Goal: Transaction & Acquisition: Purchase product/service

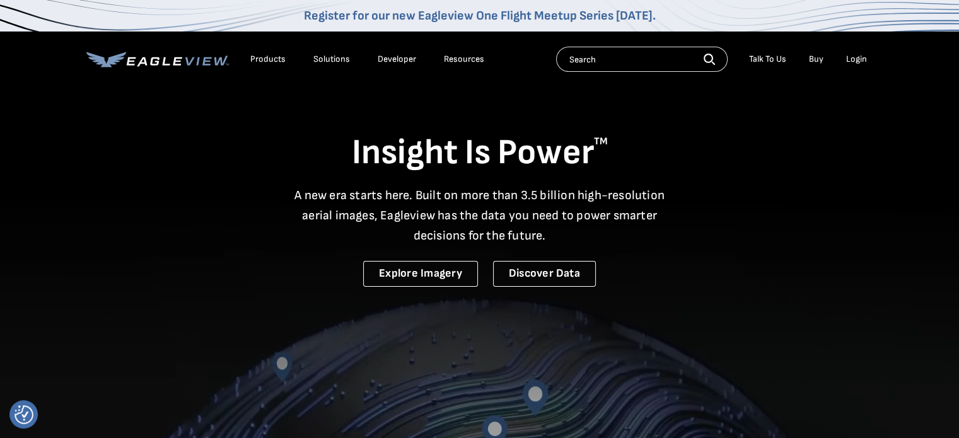
click at [855, 55] on div "Login" at bounding box center [857, 59] width 21 height 11
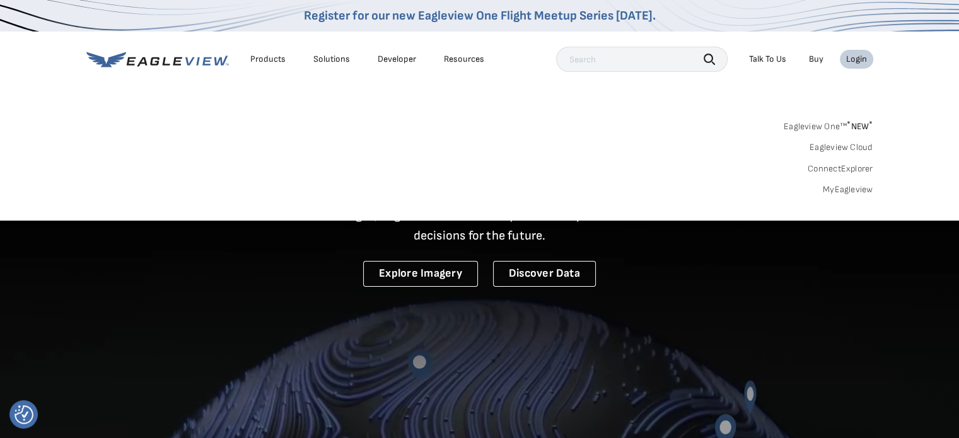
click at [837, 190] on link "MyEagleview" at bounding box center [848, 189] width 50 height 11
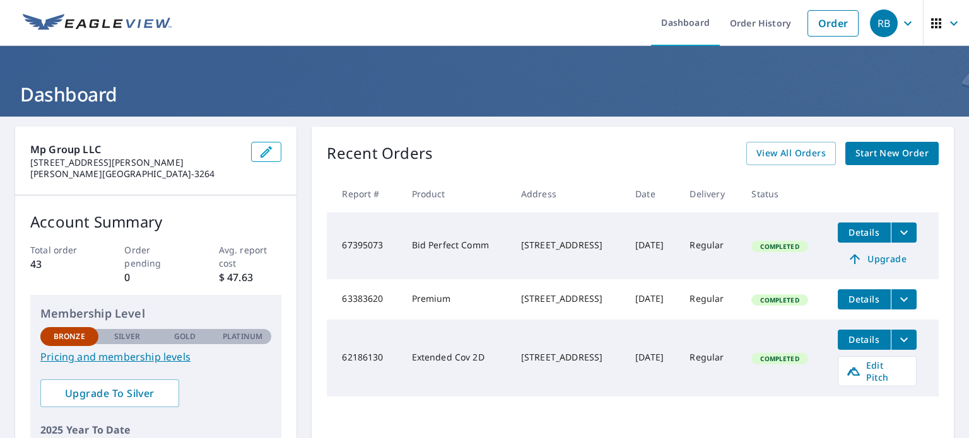
click at [168, 358] on link "Pricing and membership levels" at bounding box center [155, 356] width 231 height 15
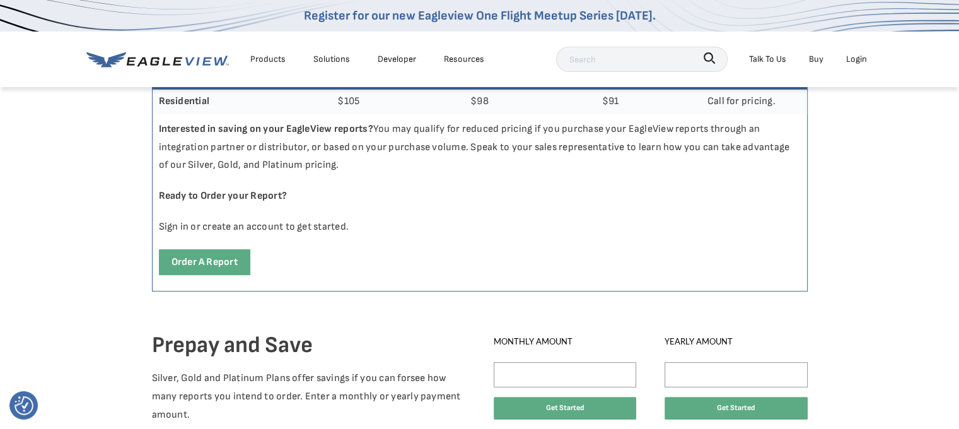
scroll to position [631, 0]
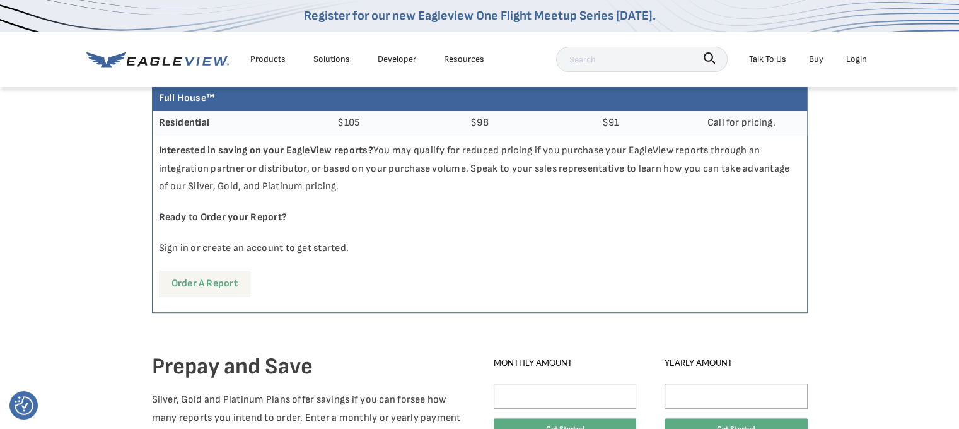
click at [204, 284] on link "Order a report" at bounding box center [204, 284] width 91 height 26
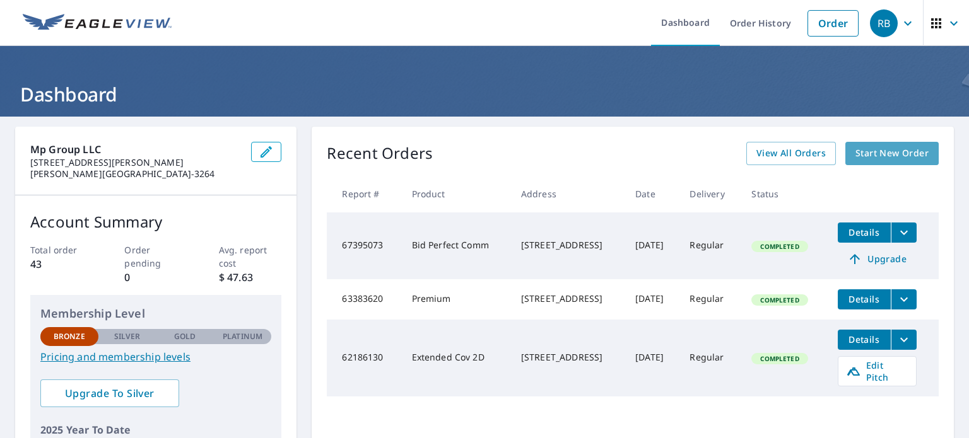
click at [898, 155] on span "Start New Order" at bounding box center [891, 154] width 73 height 16
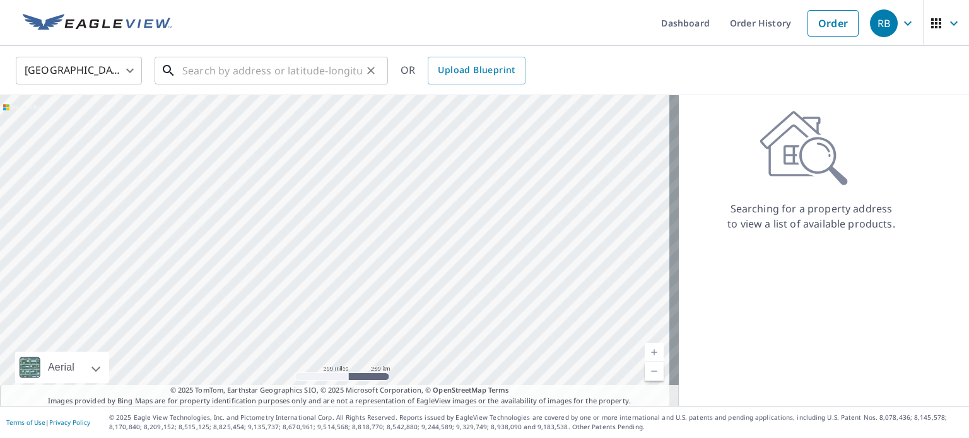
click at [187, 76] on input "text" at bounding box center [272, 70] width 180 height 35
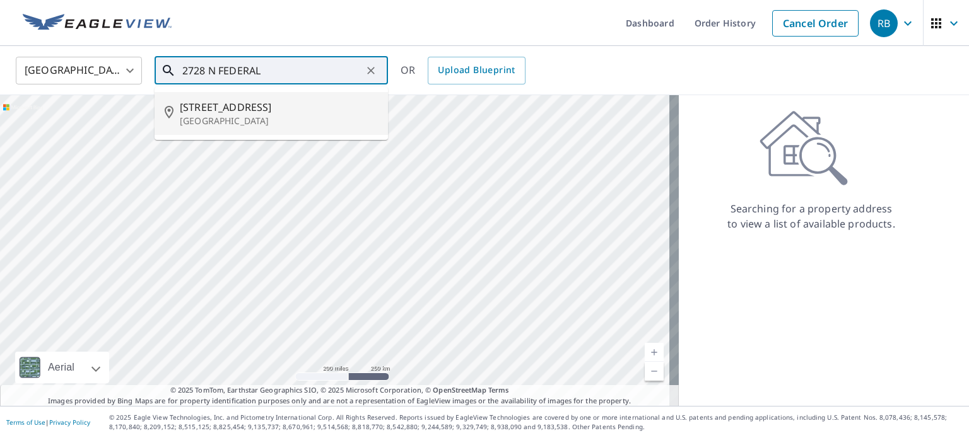
click at [242, 115] on p "[GEOGRAPHIC_DATA]" at bounding box center [279, 121] width 198 height 13
type input "[STREET_ADDRESS]"
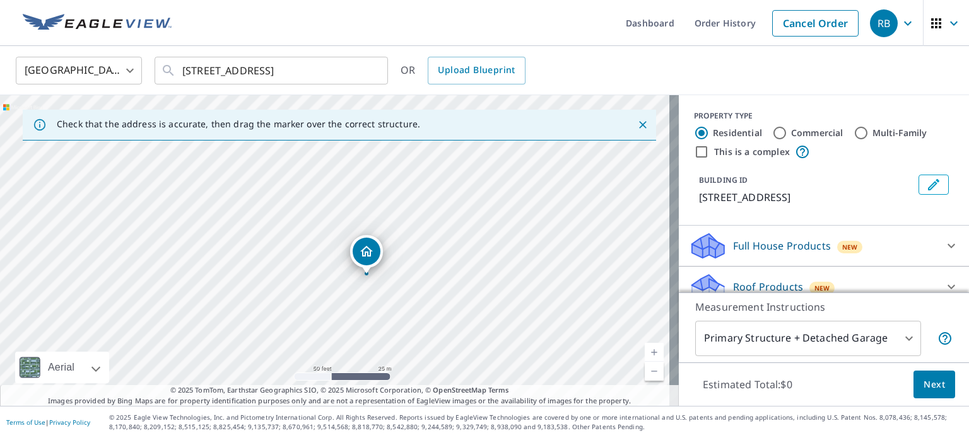
drag, startPoint x: 457, startPoint y: 267, endPoint x: 331, endPoint y: 182, distance: 152.2
click at [331, 182] on div "[STREET_ADDRESS]" at bounding box center [339, 250] width 679 height 311
drag, startPoint x: 341, startPoint y: 266, endPoint x: 290, endPoint y: 189, distance: 92.9
click at [290, 189] on div "[STREET_ADDRESS]" at bounding box center [339, 250] width 679 height 311
click at [772, 135] on input "Commercial" at bounding box center [779, 133] width 15 height 15
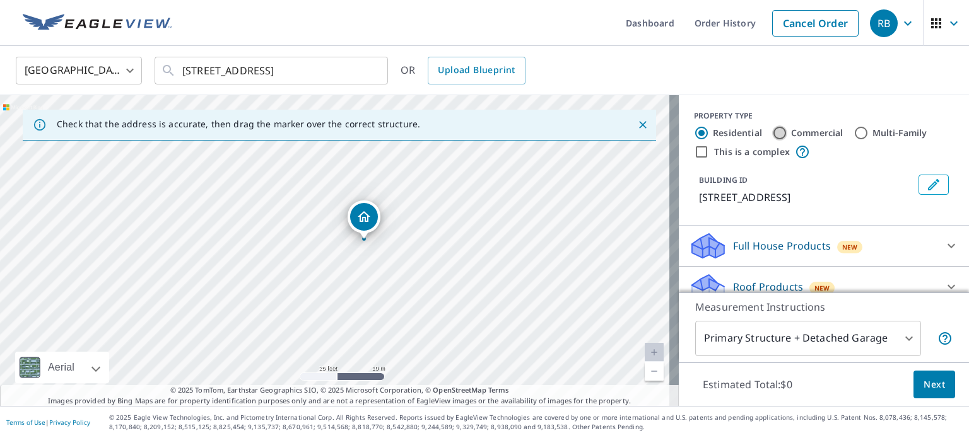
radio input "true"
type input "4"
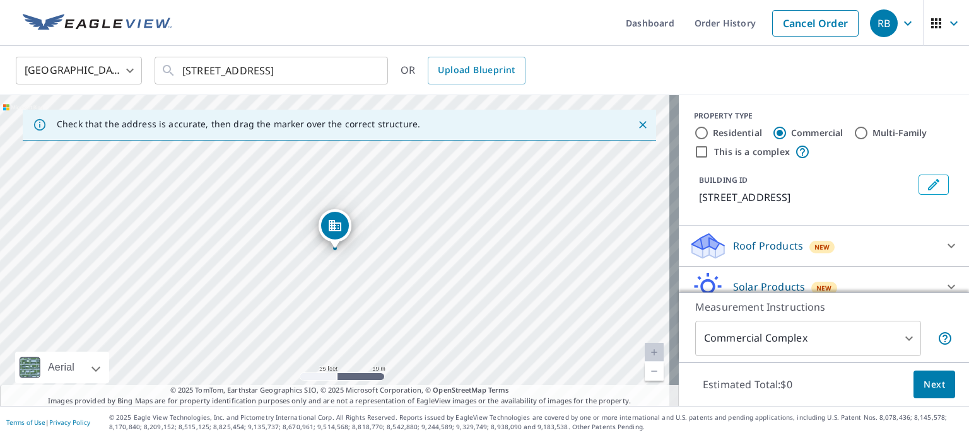
click at [871, 344] on body "RB RB Dashboard Order History Cancel Order RB [GEOGRAPHIC_DATA] [GEOGRAPHIC_DAT…" at bounding box center [484, 219] width 969 height 438
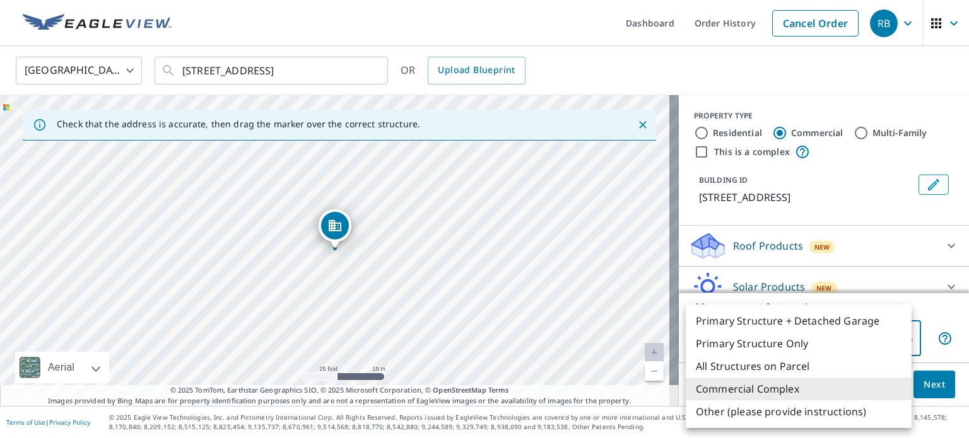
click at [803, 216] on div at bounding box center [484, 219] width 969 height 438
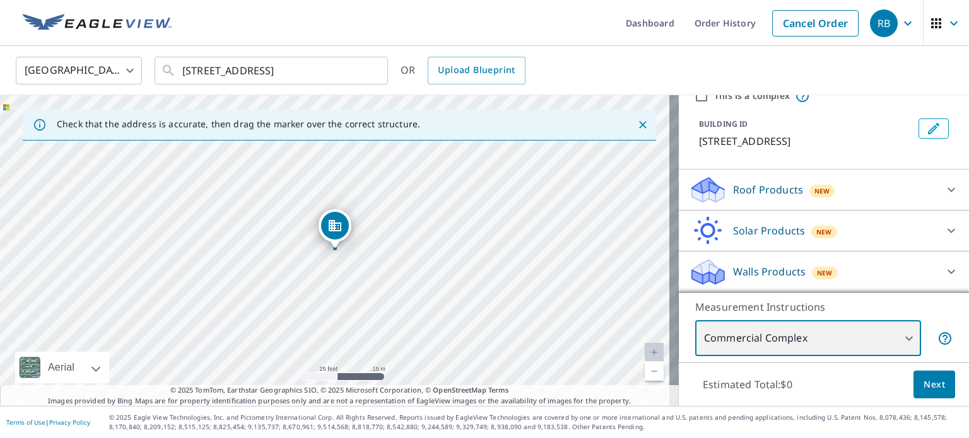
scroll to position [71, 0]
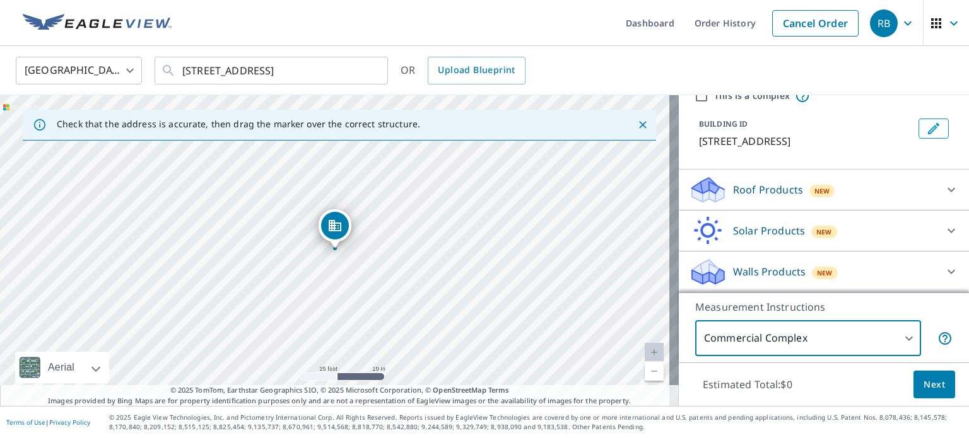
click at [771, 190] on p "Roof Products" at bounding box center [768, 189] width 70 height 15
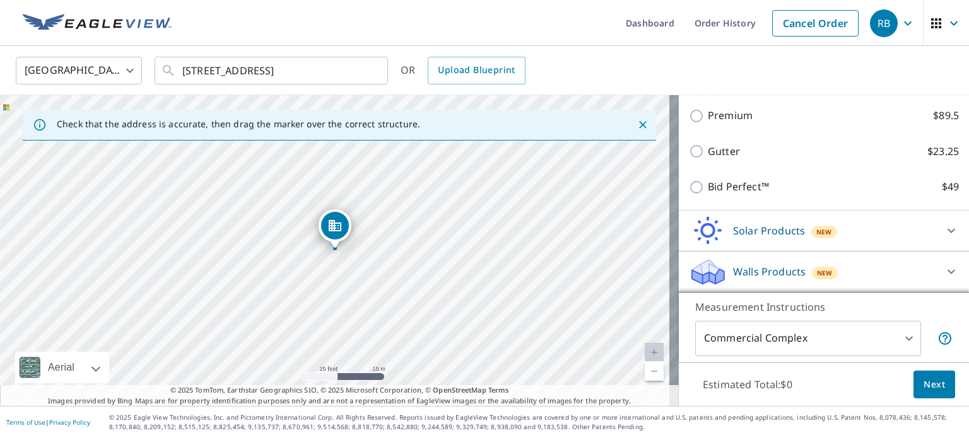
scroll to position [114, 0]
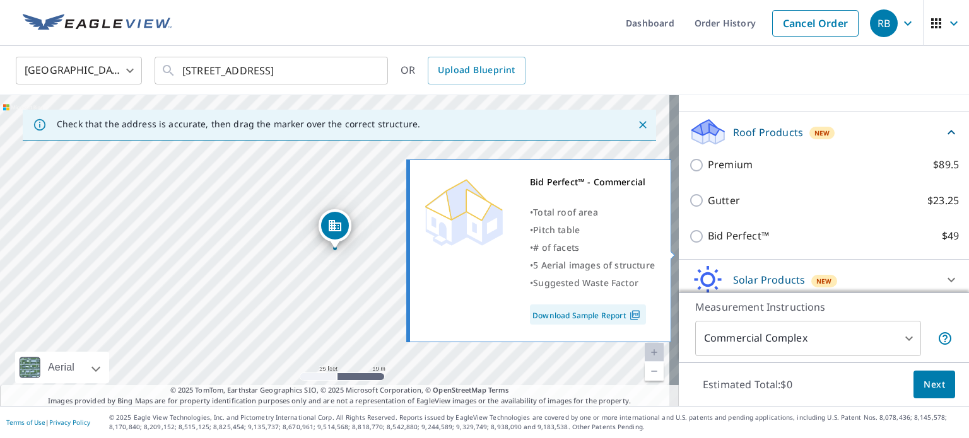
click at [635, 315] on img at bounding box center [634, 315] width 17 height 11
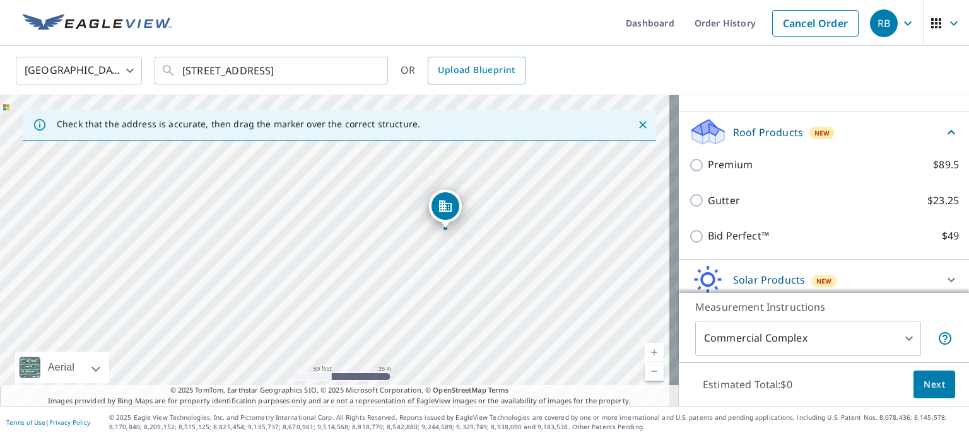
click at [825, 344] on body "RB RB Dashboard Order History Cancel Order RB [GEOGRAPHIC_DATA] [GEOGRAPHIC_DAT…" at bounding box center [484, 219] width 969 height 438
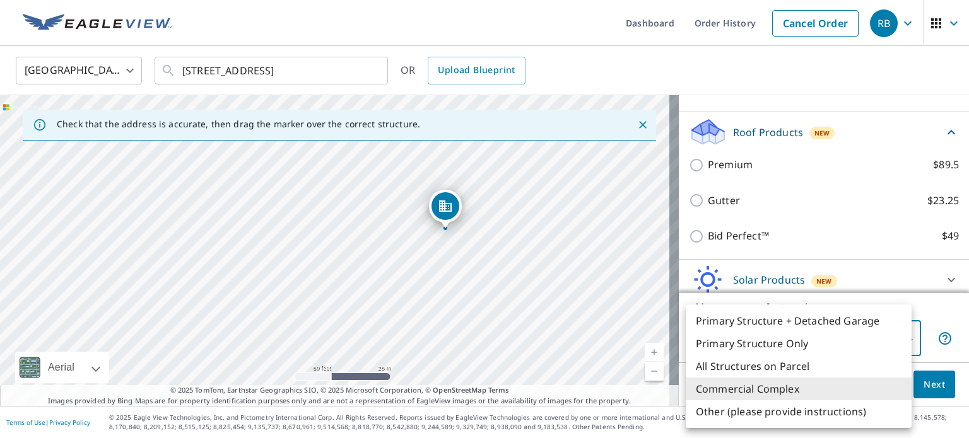
click at [780, 393] on li "Commercial Complex" at bounding box center [799, 389] width 226 height 23
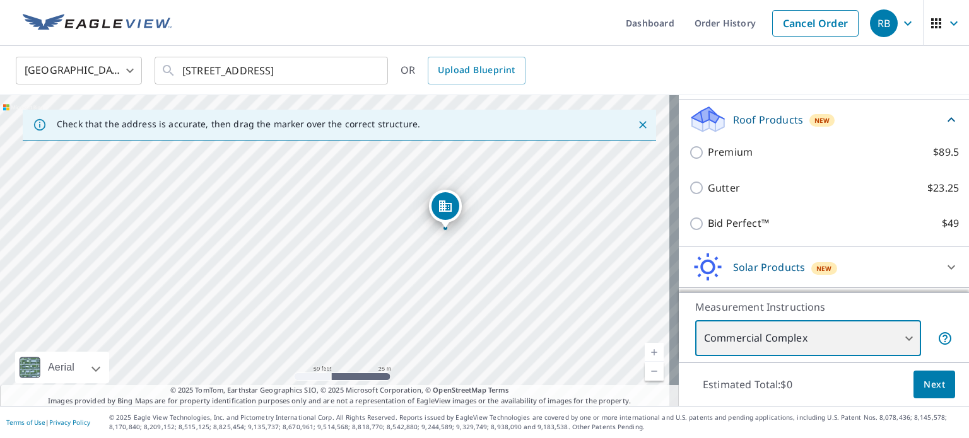
scroll to position [0, 0]
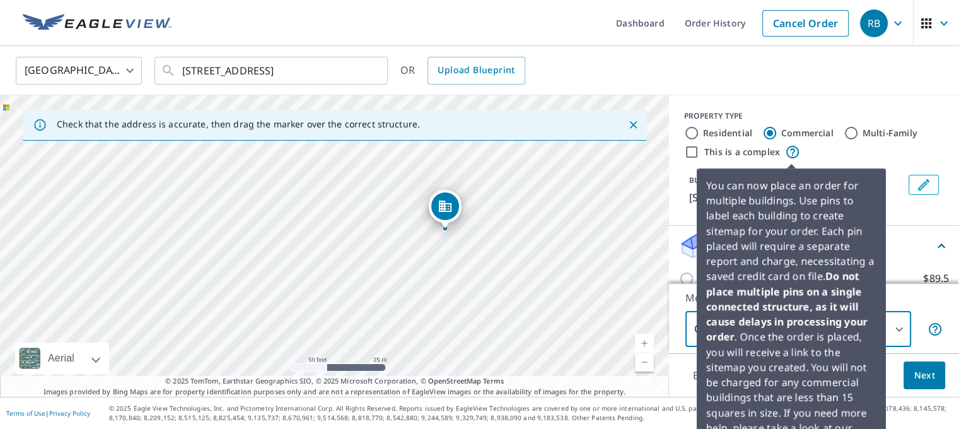
click at [790, 152] on icon at bounding box center [792, 151] width 15 height 15
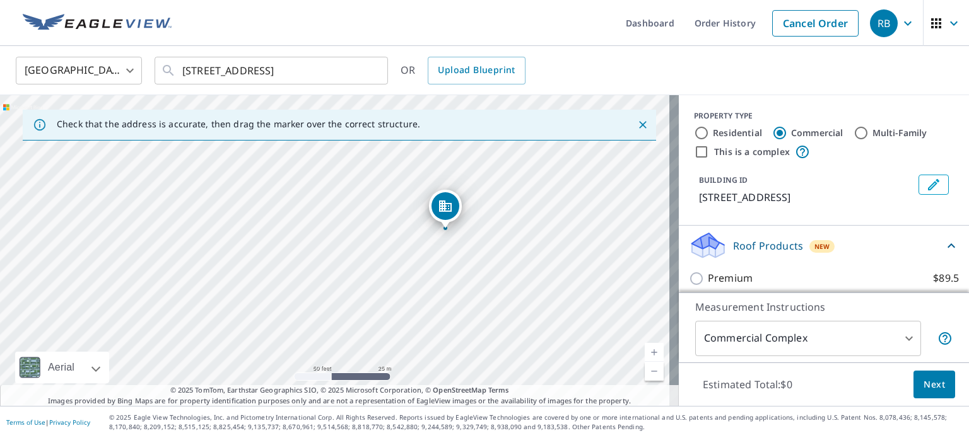
click at [794, 112] on div "PROPERTY TYPE" at bounding box center [824, 115] width 260 height 11
click at [923, 386] on span "Next" at bounding box center [933, 385] width 21 height 16
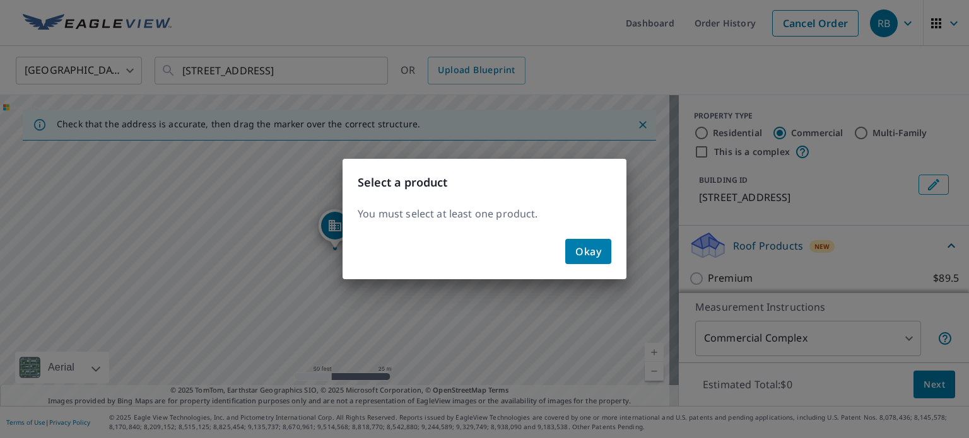
click at [594, 251] on span "Okay" at bounding box center [588, 252] width 26 height 18
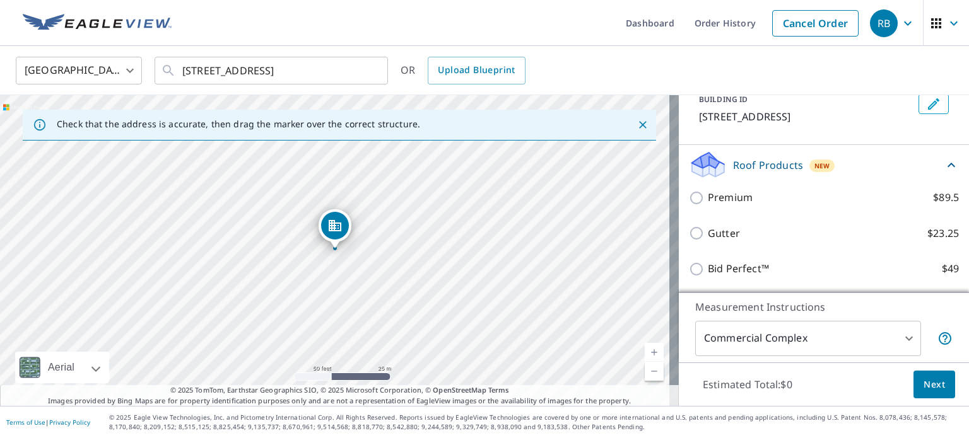
scroll to position [126, 0]
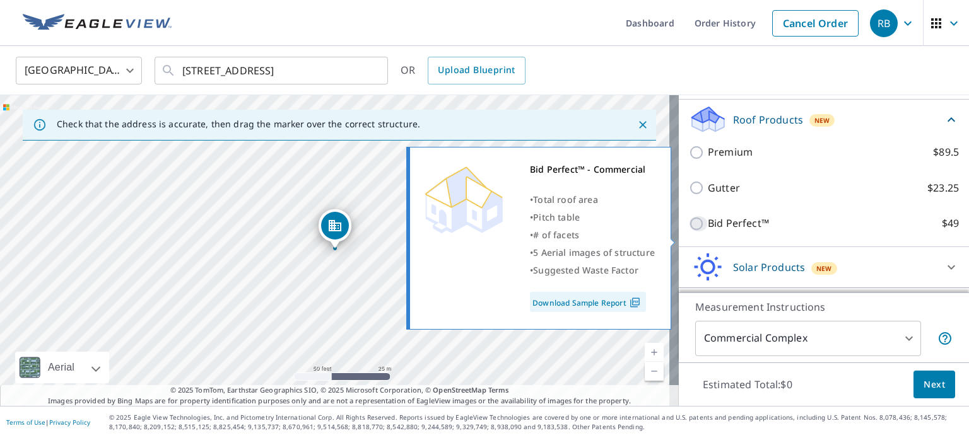
click at [689, 231] on input "Bid Perfect™ $49" at bounding box center [698, 223] width 19 height 15
checkbox input "true"
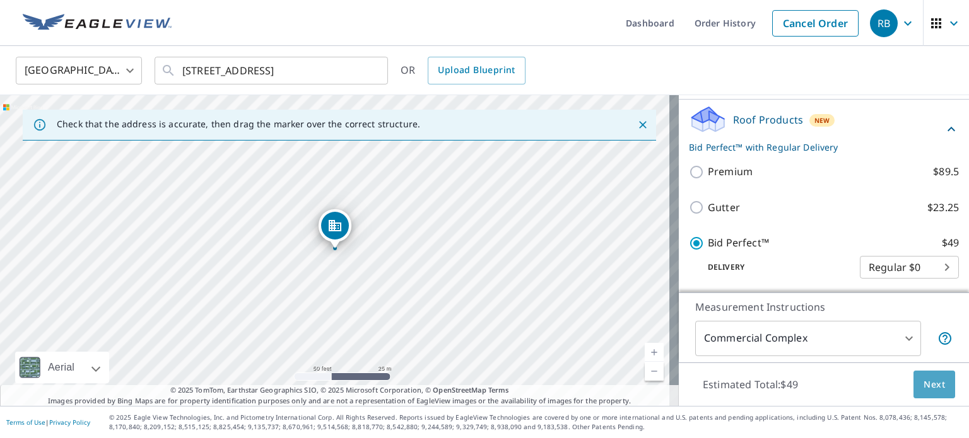
click at [913, 384] on button "Next" at bounding box center [934, 385] width 42 height 28
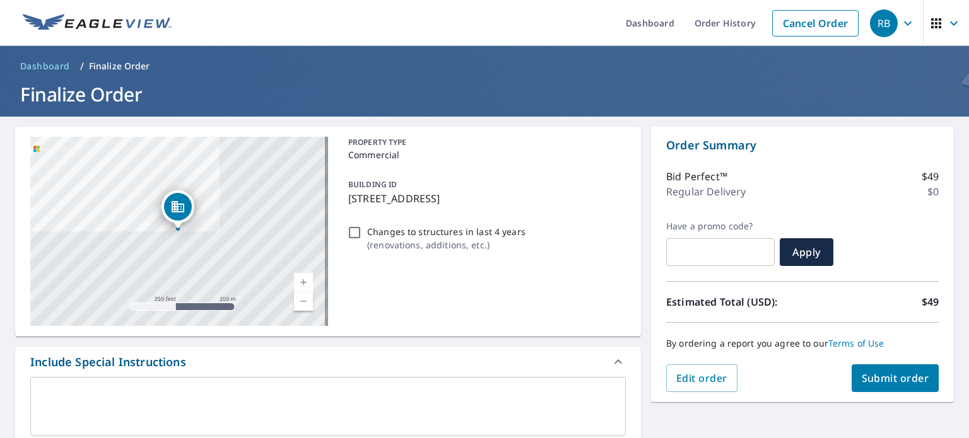
click at [863, 370] on button "Submit order" at bounding box center [896, 379] width 88 height 28
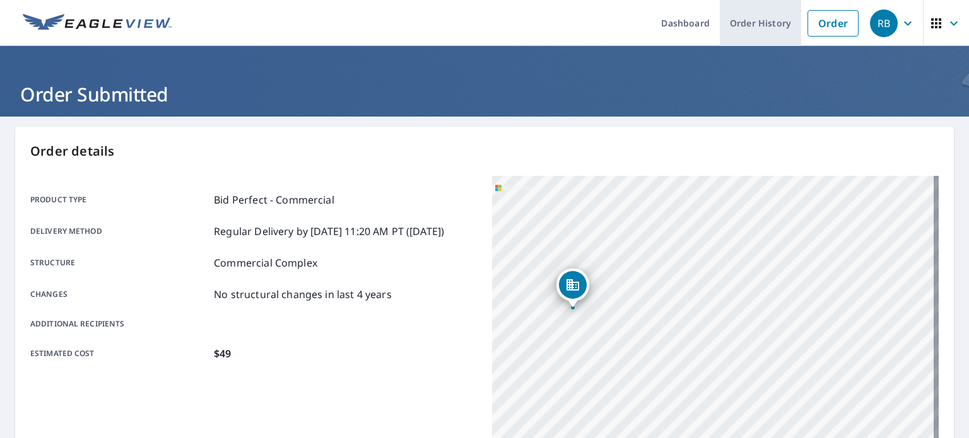
click at [742, 25] on link "Order History" at bounding box center [760, 23] width 81 height 46
